Goal: Task Accomplishment & Management: Use online tool/utility

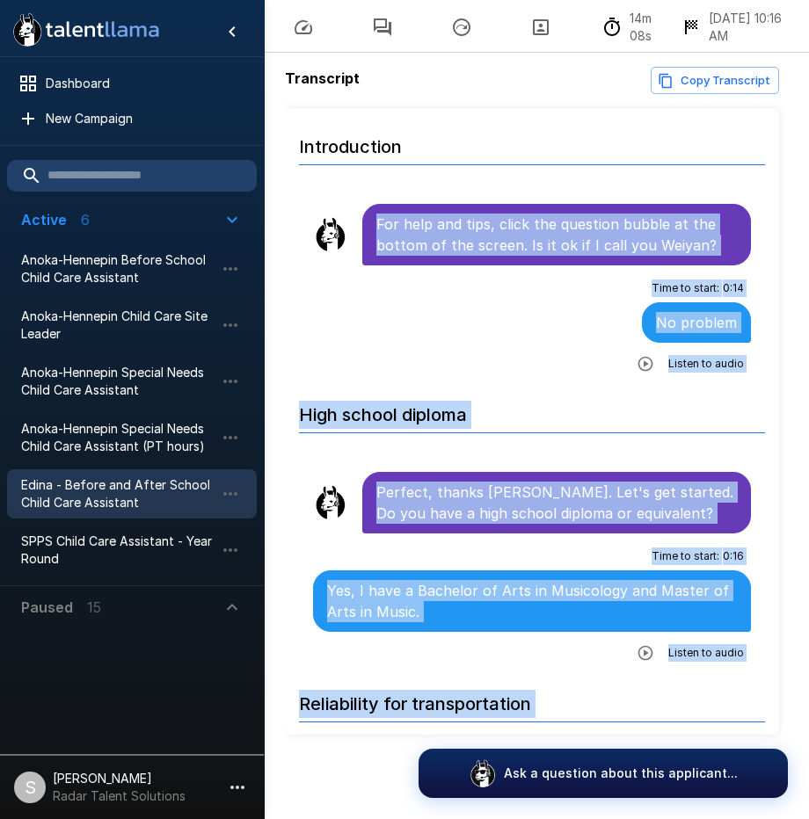
scroll to position [4210, 0]
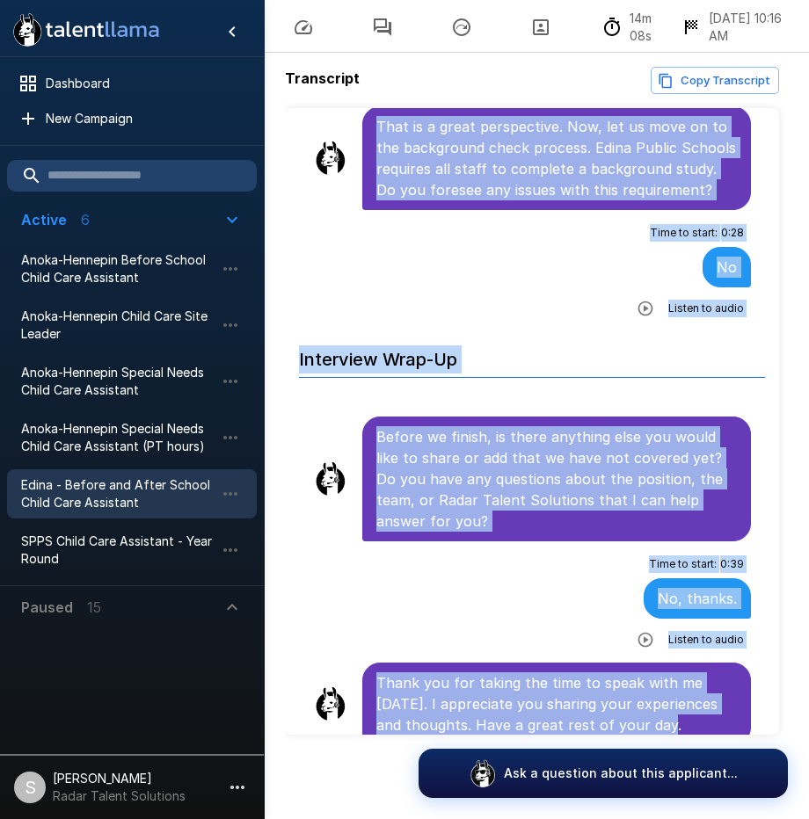
click at [75, 490] on span "Edina - Before and After School Child Care Assistant" at bounding box center [117, 493] width 193 height 35
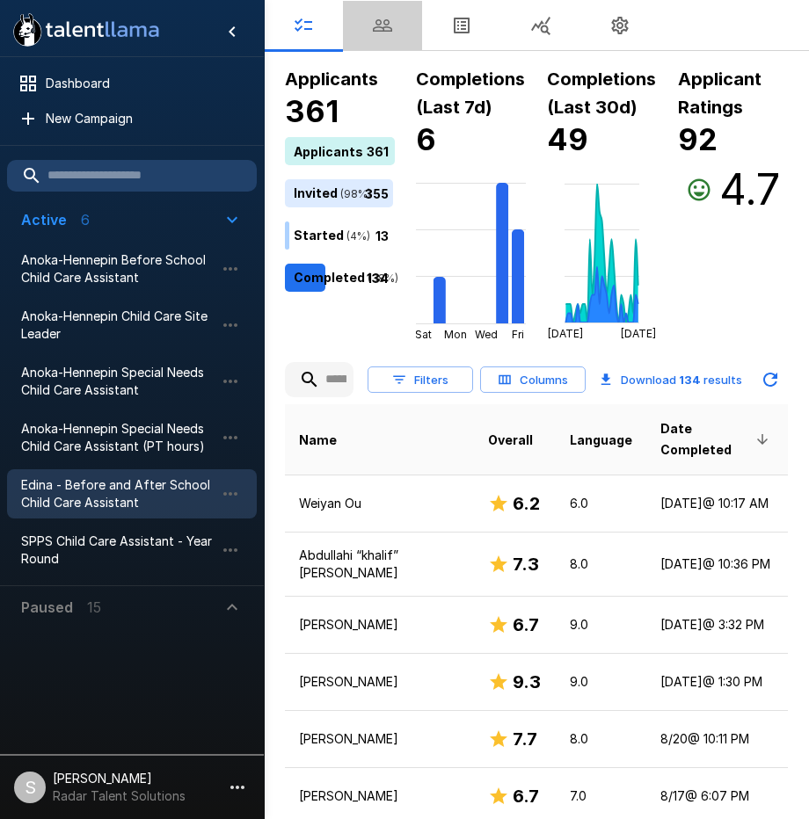
click at [379, 32] on icon "button" at bounding box center [382, 25] width 19 height 12
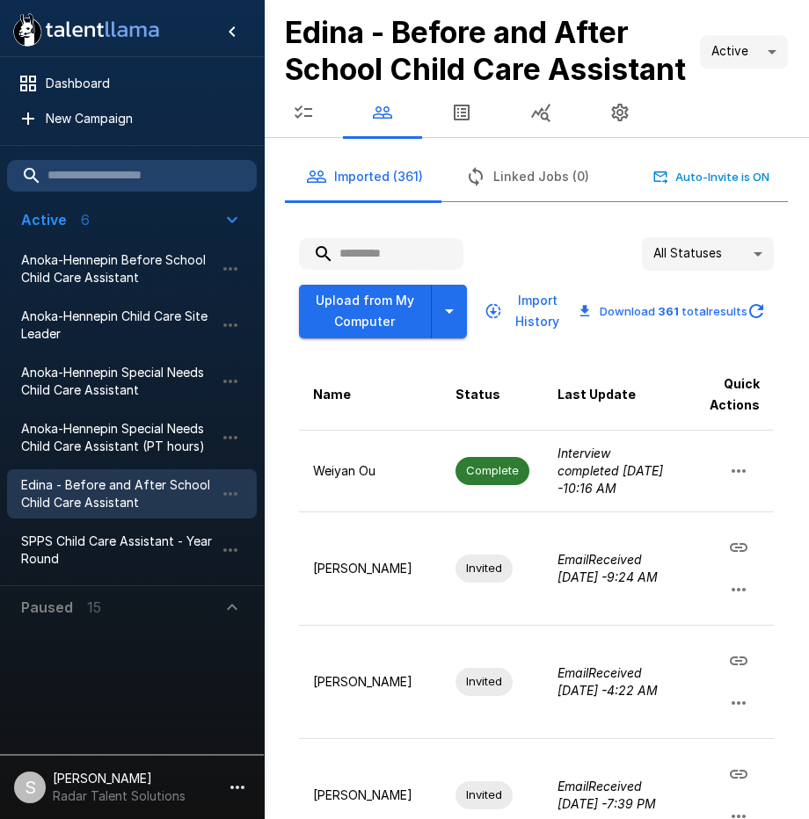
click at [358, 270] on input "text" at bounding box center [381, 254] width 164 height 32
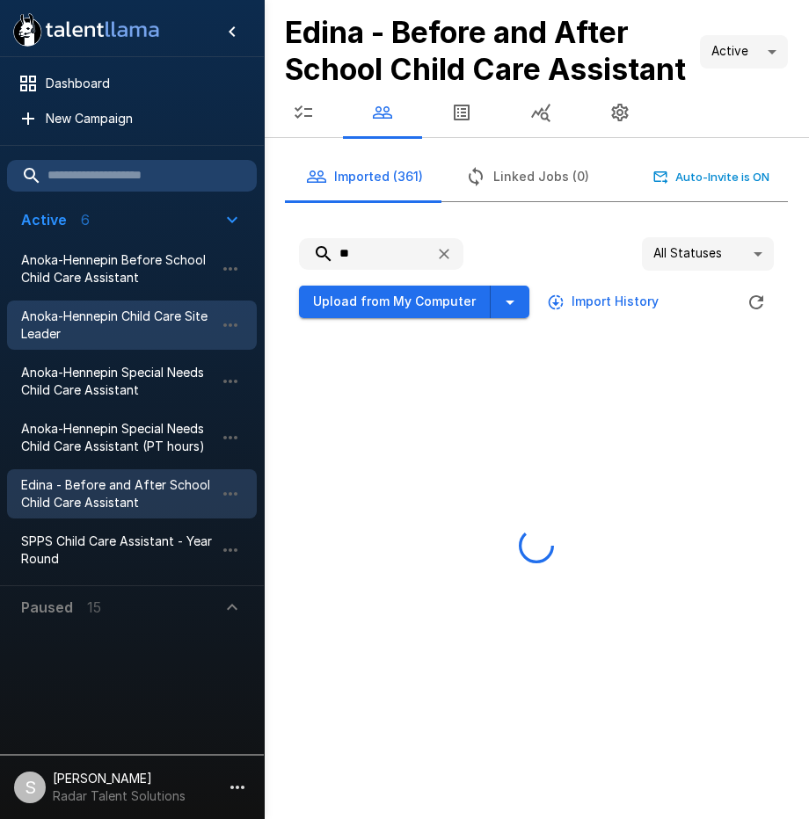
type input "*"
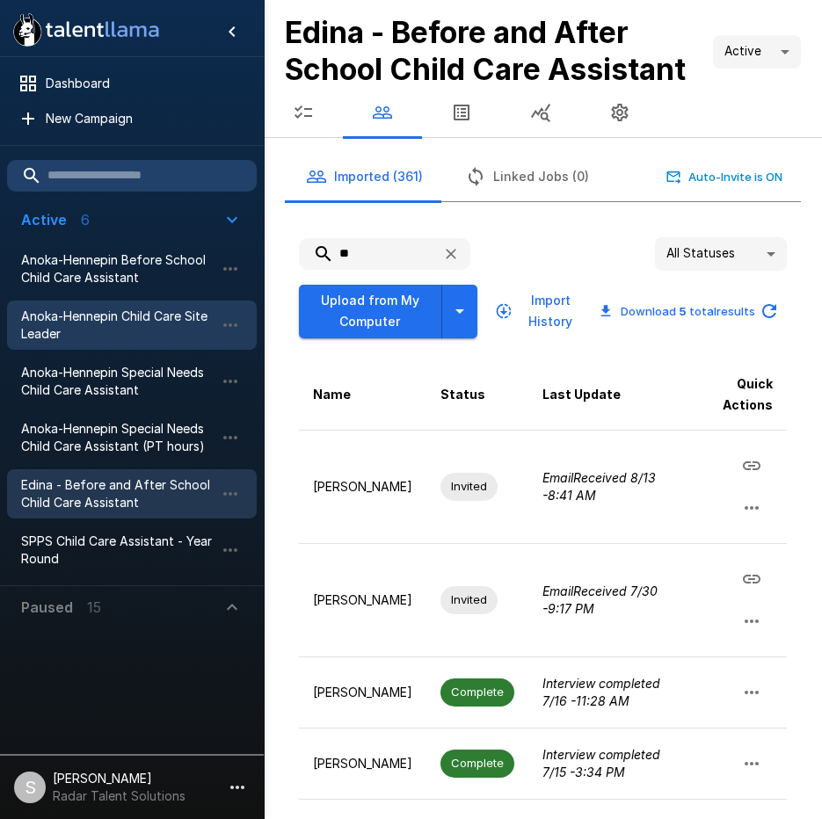
type input "*"
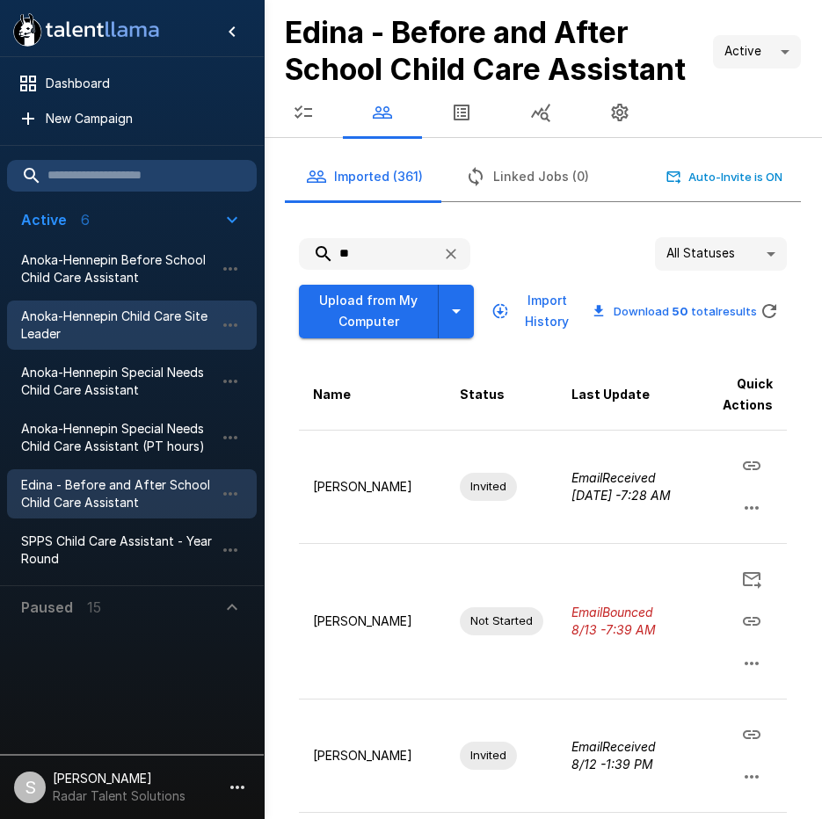
type input "*"
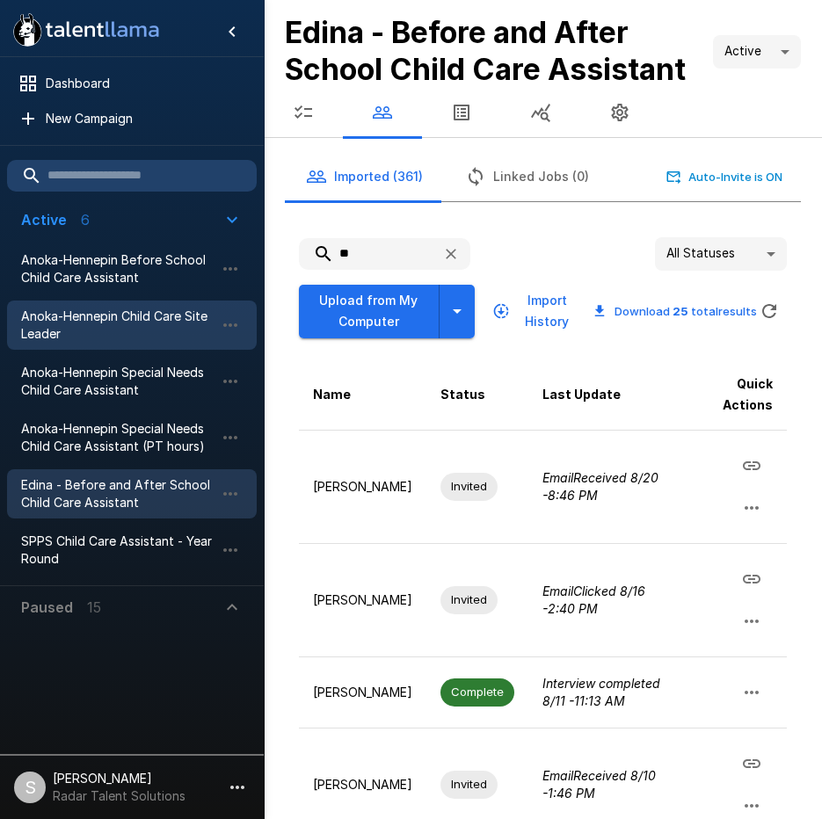
type input "*"
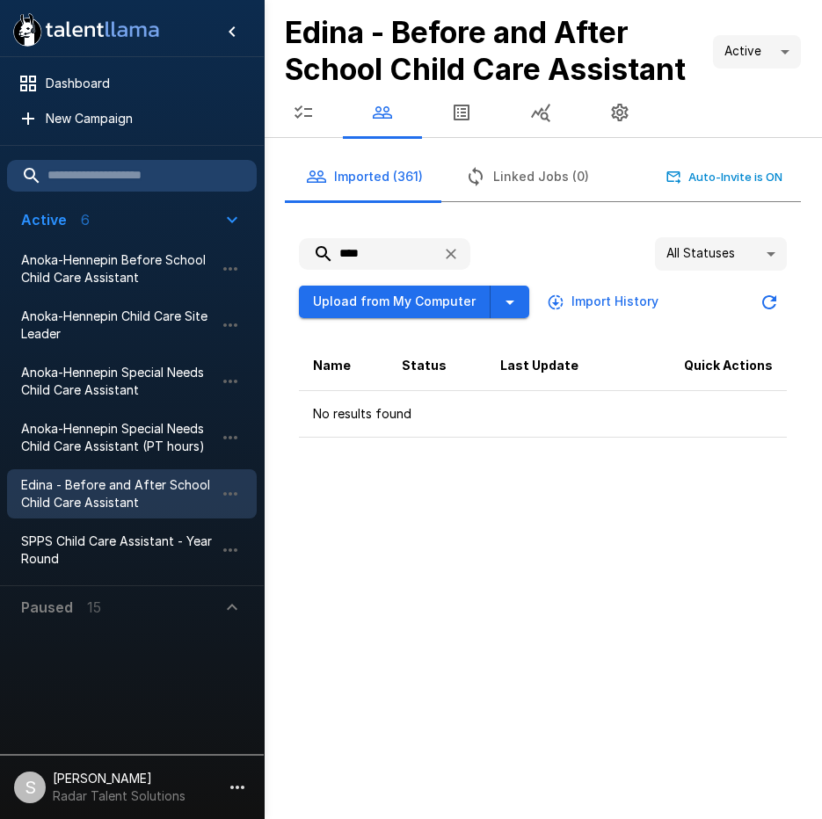
type input "****"
click at [423, 531] on div ".st0{fill:#FFFFFF;} .st1{fill:#76a4ed;} Dashboard New Campaign Active 6 Anoka-H…" at bounding box center [411, 409] width 822 height 819
click at [402, 294] on button "Upload from My Computer" at bounding box center [395, 302] width 192 height 33
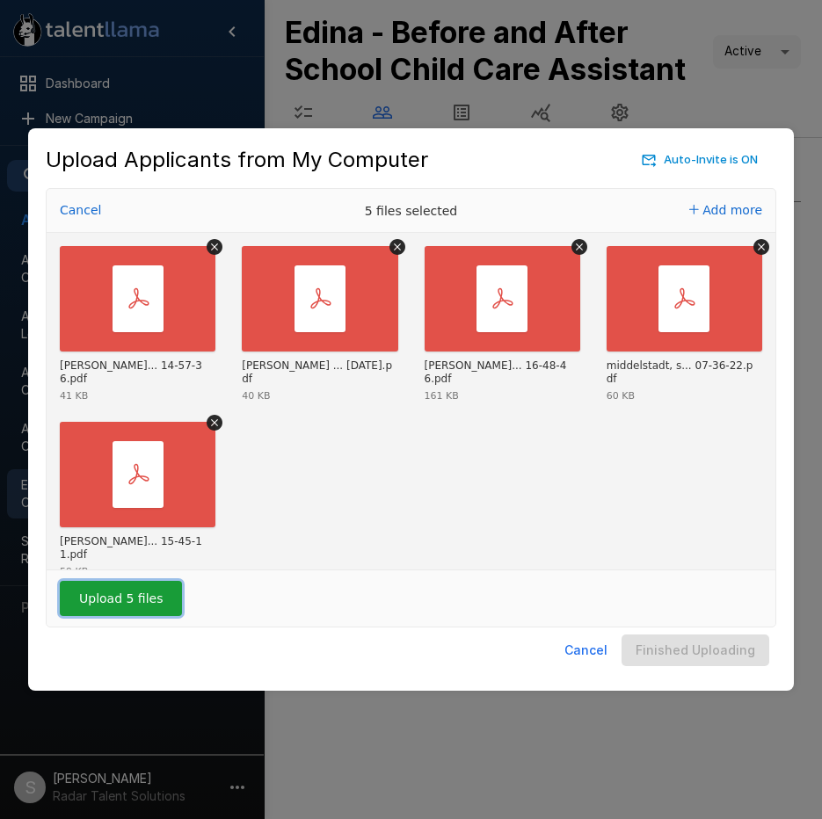
click at [114, 598] on button "Upload 5 files" at bounding box center [121, 598] width 122 height 35
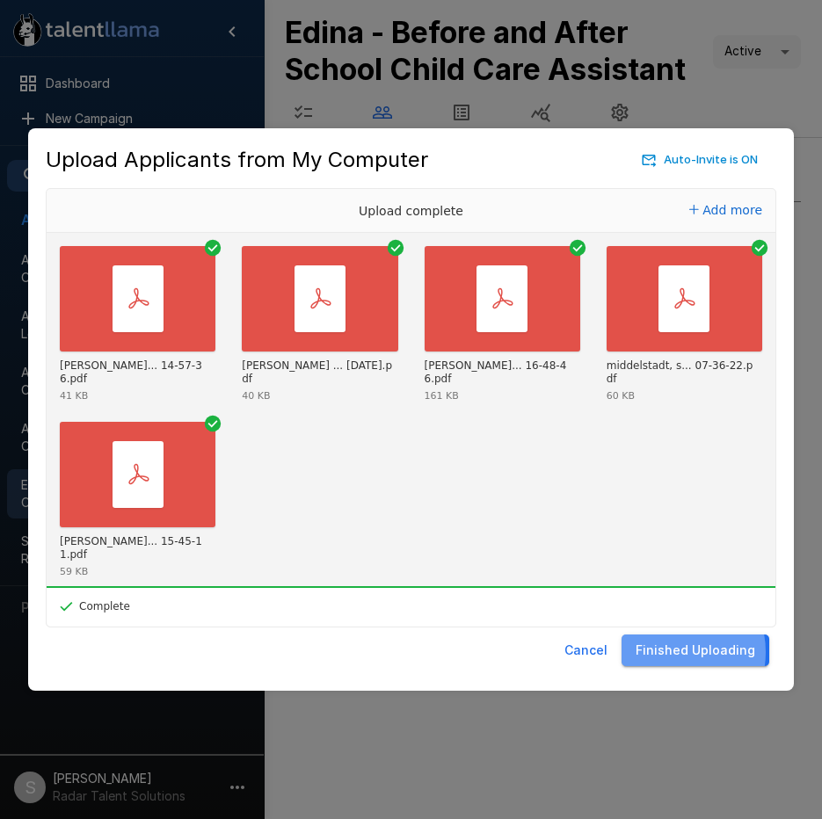
click at [672, 652] on button "Finished Uploading" at bounding box center [695, 651] width 148 height 33
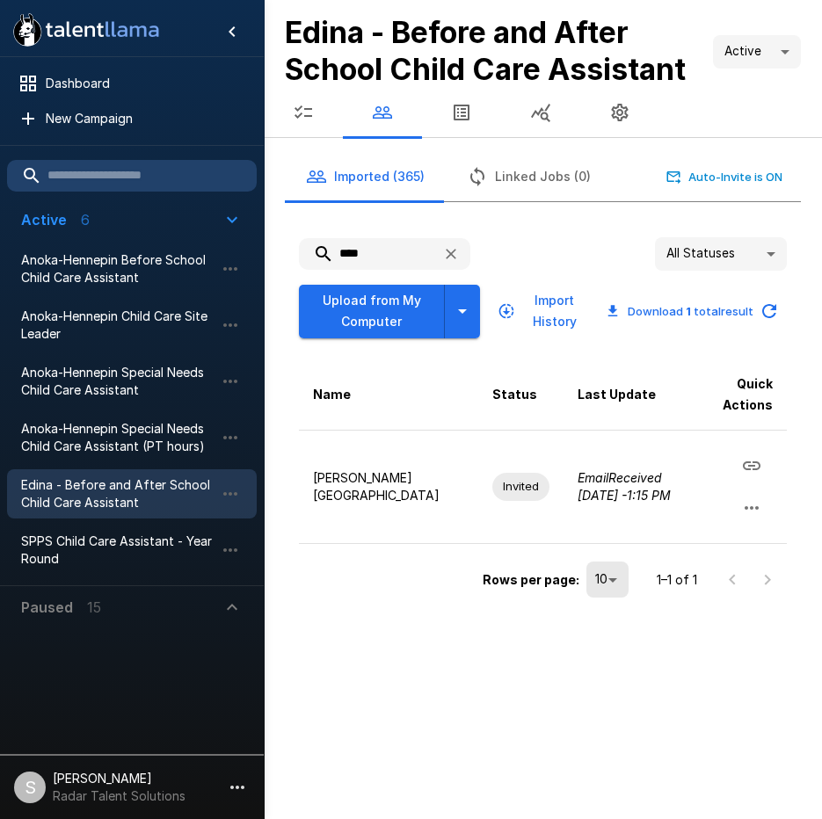
click at [454, 630] on div ".st0{fill:#FFFFFF;} .st1{fill:#76a4ed;} Dashboard New Campaign Active 6 Anoka-H…" at bounding box center [411, 409] width 822 height 819
click at [301, 113] on icon "button" at bounding box center [303, 111] width 18 height 13
